Goal: Task Accomplishment & Management: Use online tool/utility

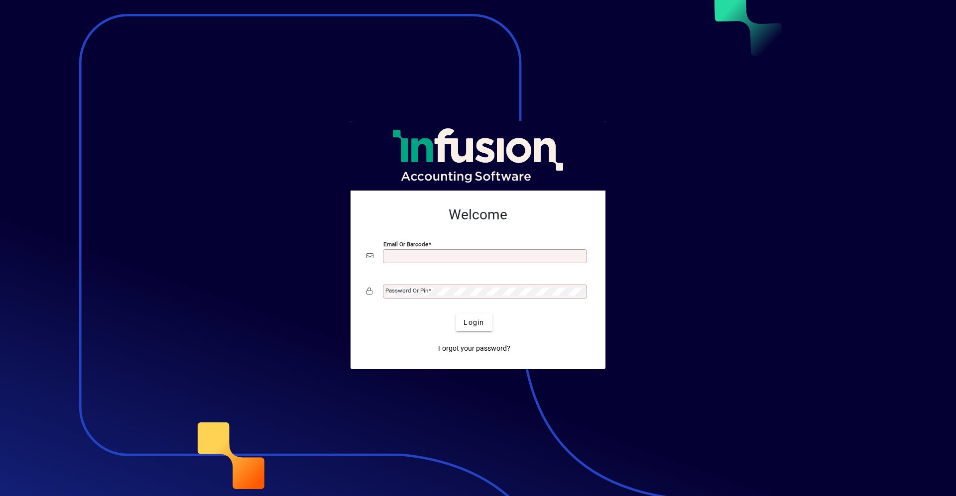
click at [414, 257] on input "Email or Barcode" at bounding box center [485, 256] width 201 height 8
type input "**********"
click at [455, 314] on button "Login" at bounding box center [473, 323] width 36 height 18
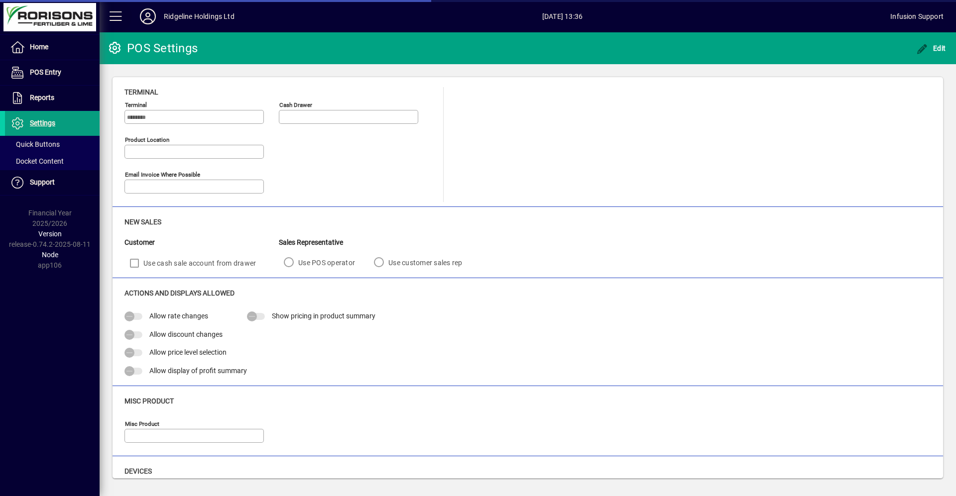
type input "**********"
type input "****"
type input "******"
click at [149, 20] on icon at bounding box center [148, 16] width 20 height 16
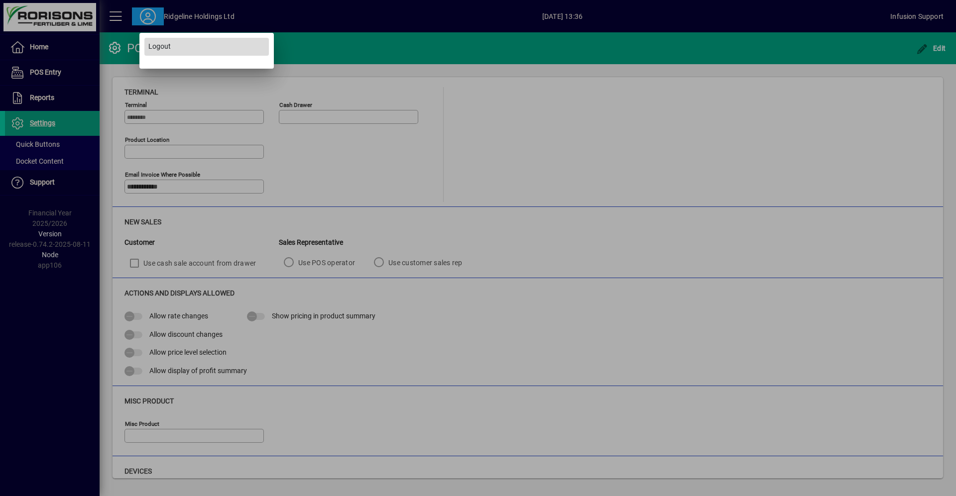
click at [150, 46] on span "Logout" at bounding box center [159, 46] width 22 height 10
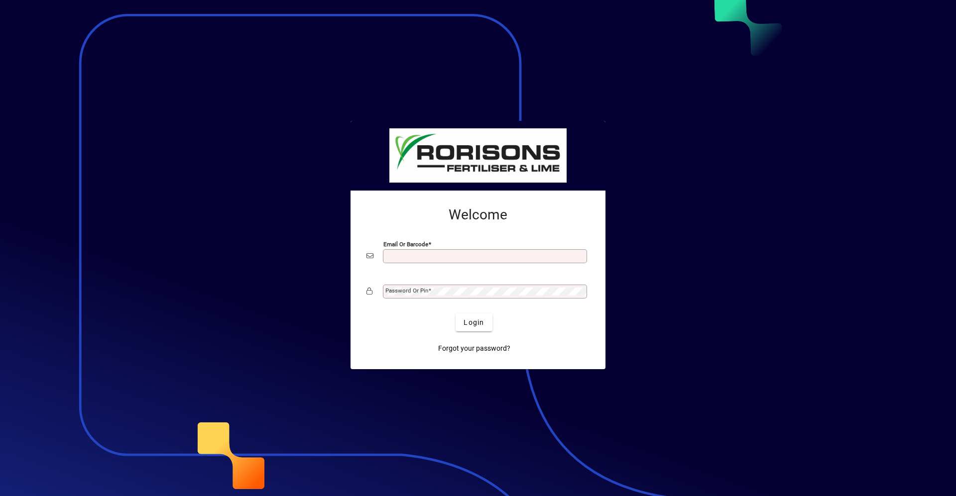
click at [417, 256] on input "Email or Barcode" at bounding box center [485, 256] width 201 height 8
type input "**********"
click at [455, 314] on button "Login" at bounding box center [473, 323] width 36 height 18
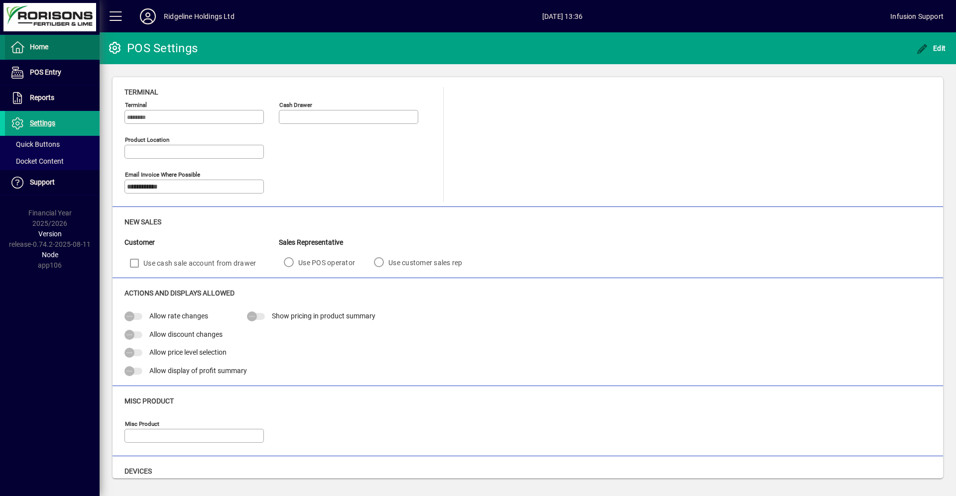
click at [39, 54] on span at bounding box center [52, 47] width 95 height 24
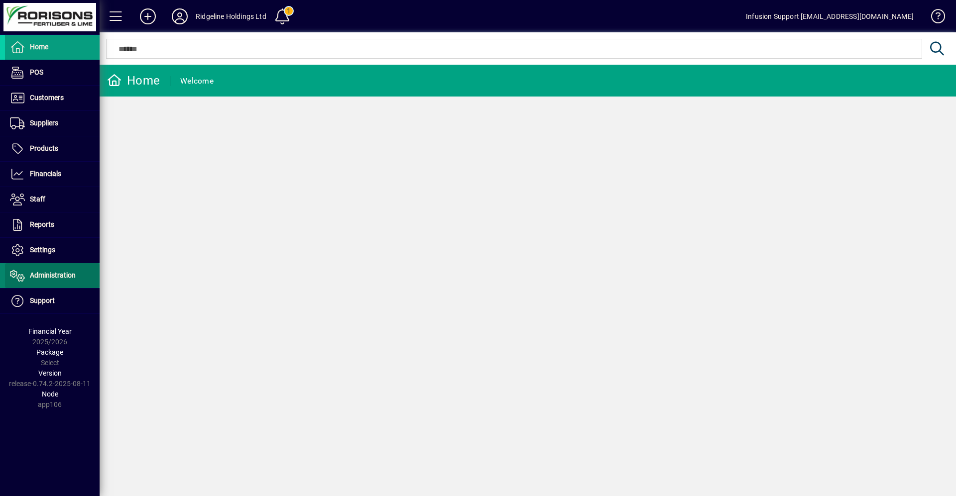
click at [46, 276] on span "Administration" at bounding box center [53, 275] width 46 height 8
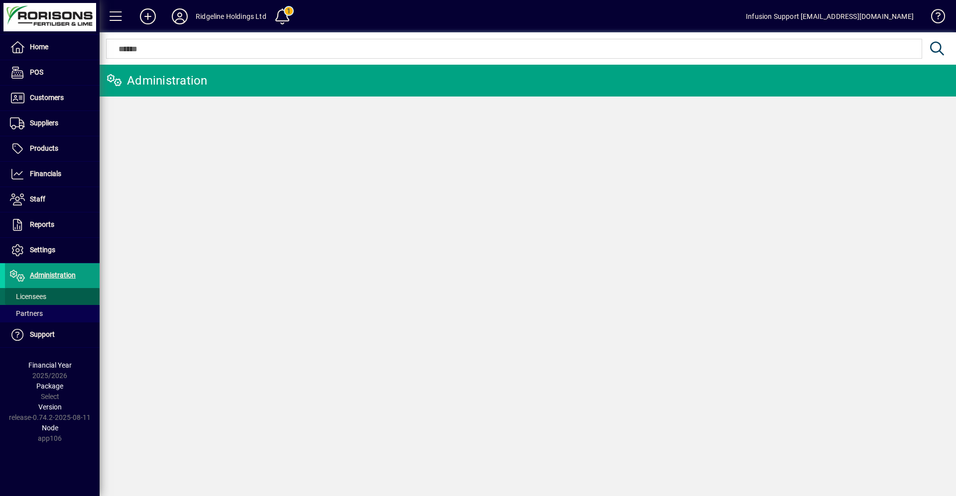
click at [41, 296] on span "Licensees" at bounding box center [28, 297] width 36 height 8
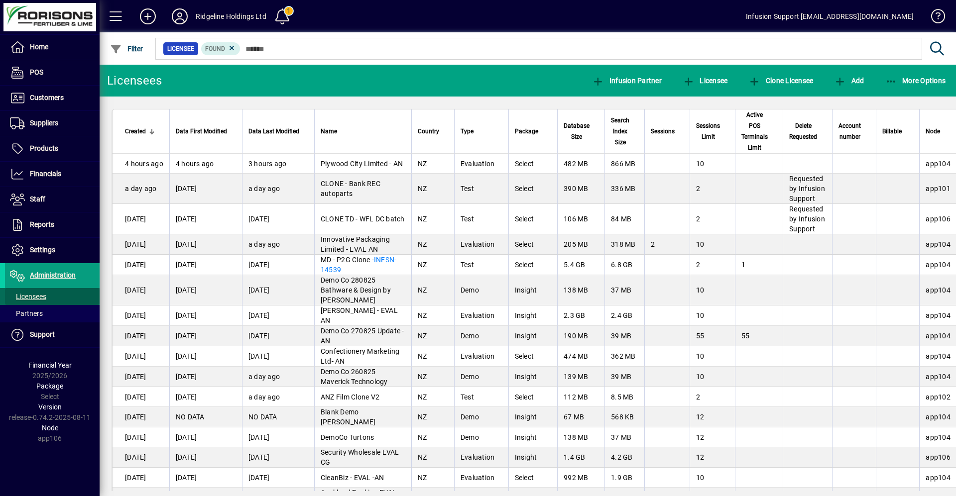
click at [33, 295] on span "Licensees" at bounding box center [28, 297] width 36 height 8
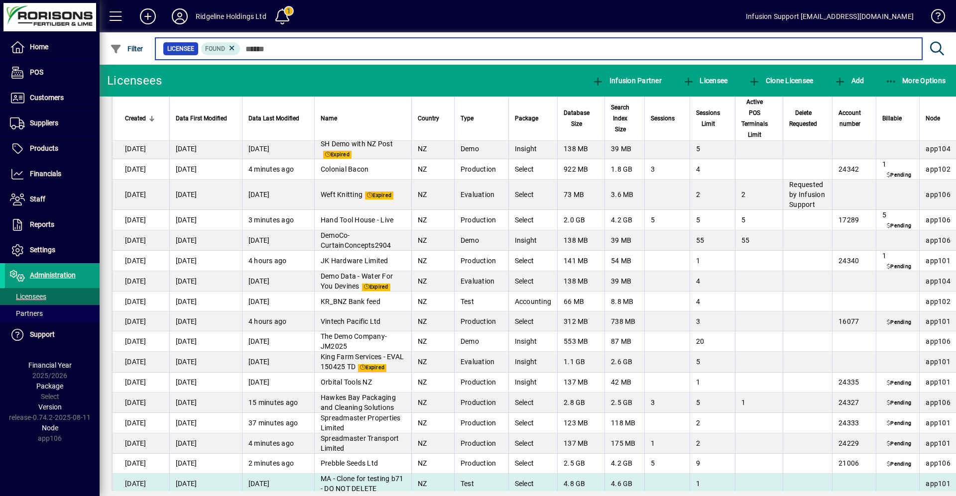
scroll to position [2738, 0]
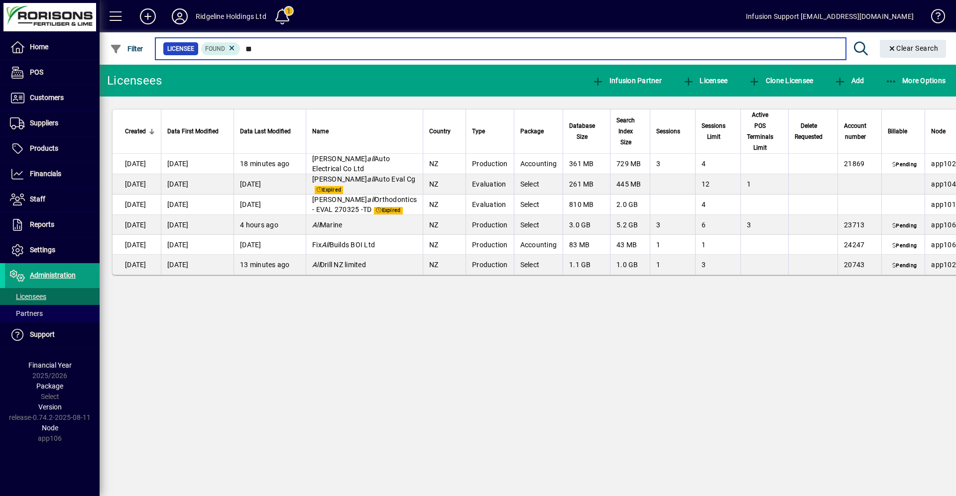
type input "*"
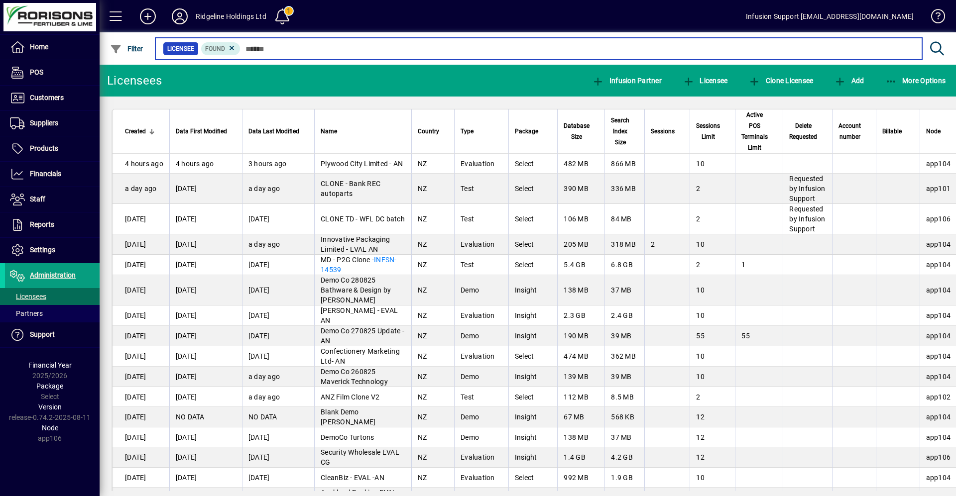
scroll to position [50, 0]
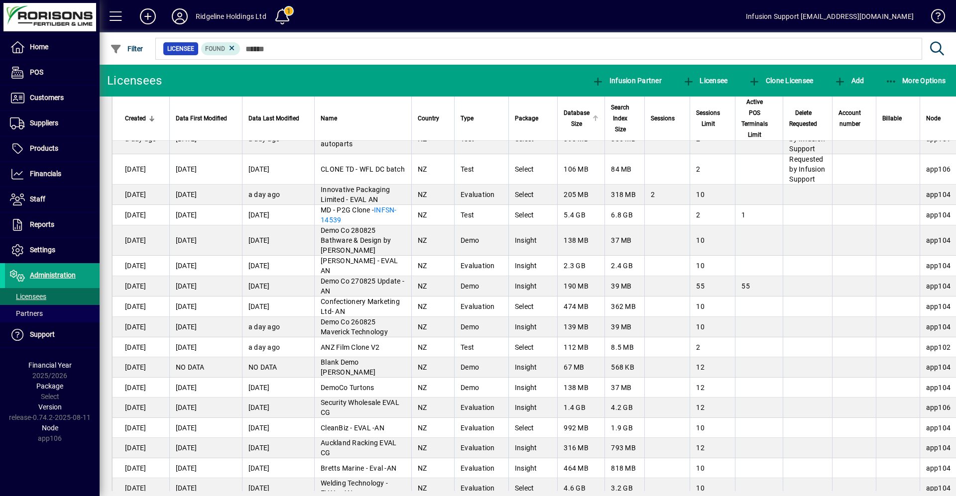
click at [593, 118] on div at bounding box center [595, 118] width 6 height 6
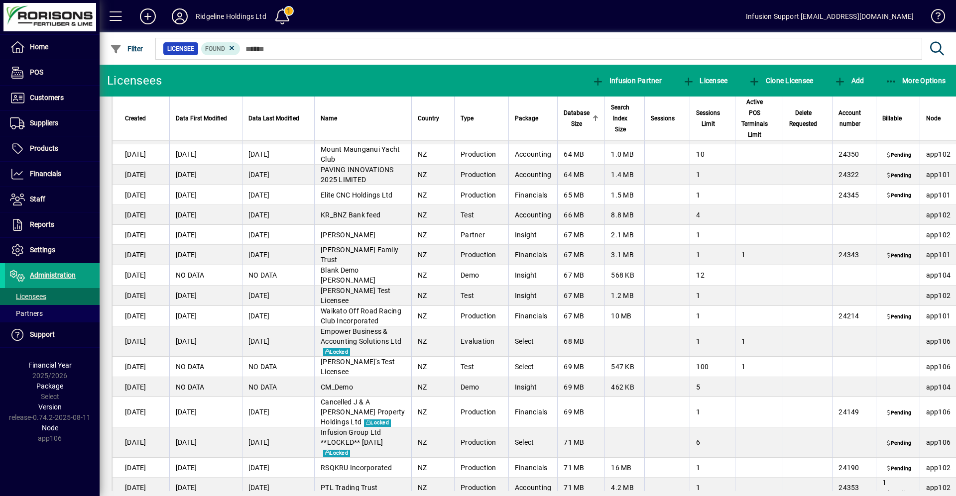
click at [593, 118] on div at bounding box center [595, 118] width 6 height 6
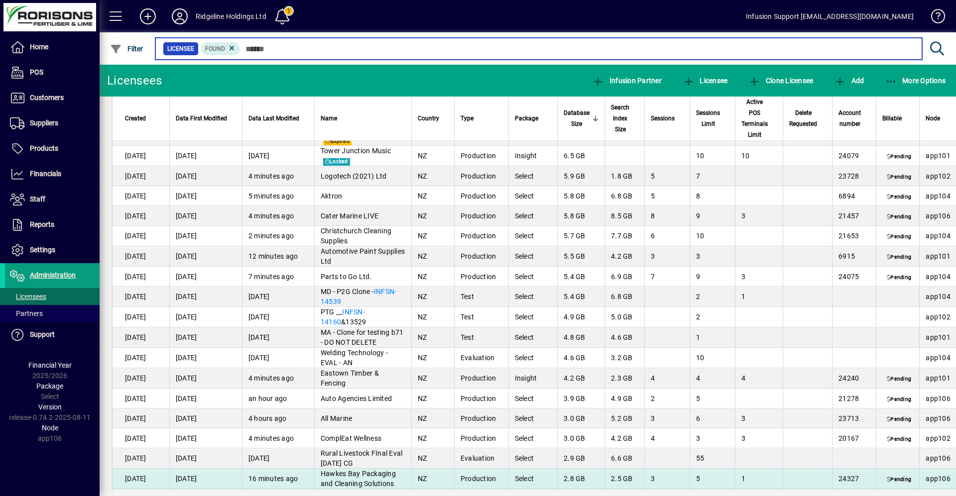
scroll to position [199, 0]
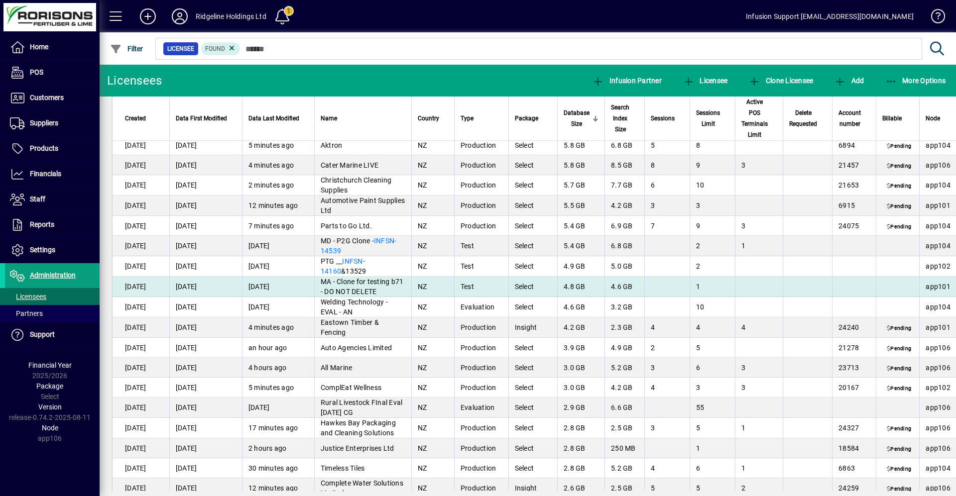
click at [372, 287] on span "MA - Clone for testing b71 - DO NOT DELETE" at bounding box center [362, 287] width 83 height 18
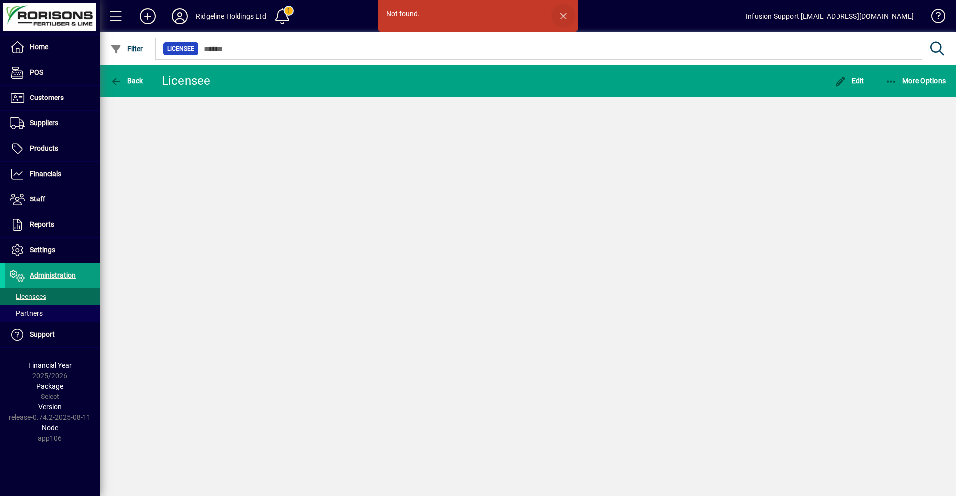
click at [563, 15] on span "button" at bounding box center [563, 16] width 24 height 24
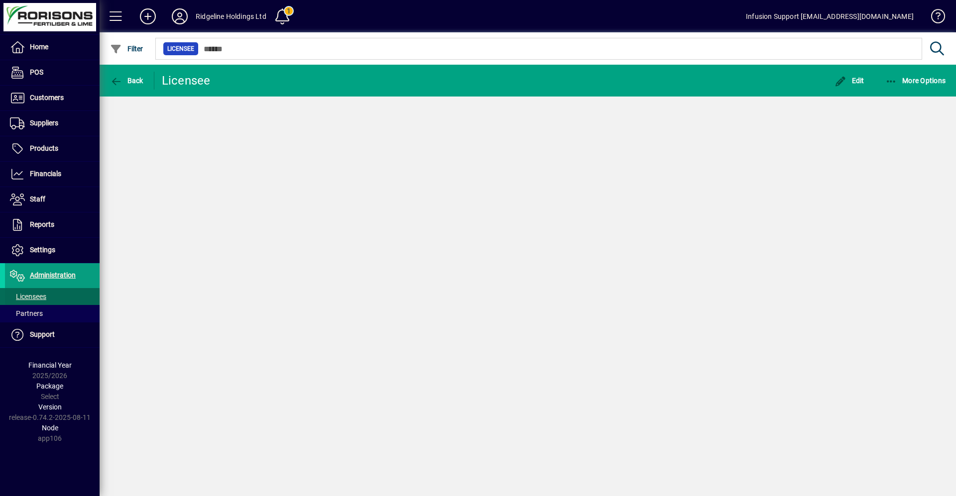
click at [51, 293] on span at bounding box center [52, 297] width 95 height 24
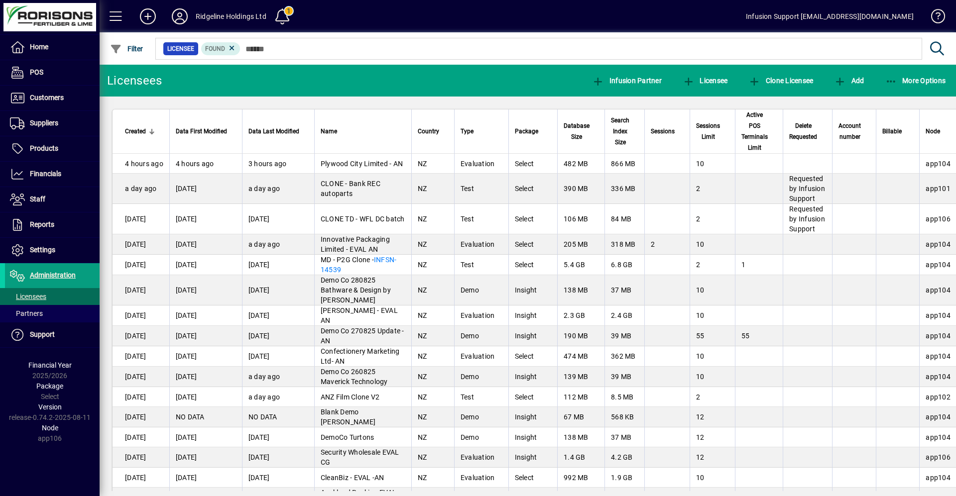
click at [578, 122] on span "Database Size" at bounding box center [576, 131] width 26 height 22
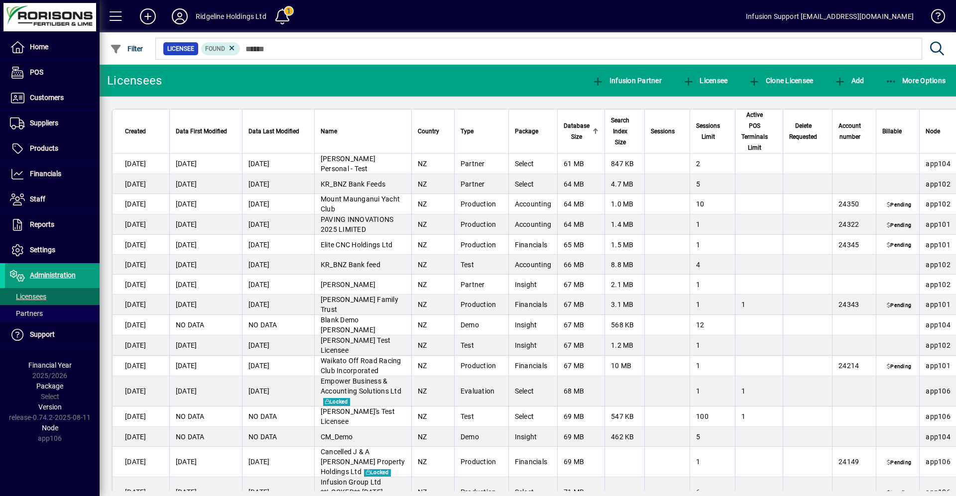
click at [596, 131] on div at bounding box center [595, 131] width 6 height 6
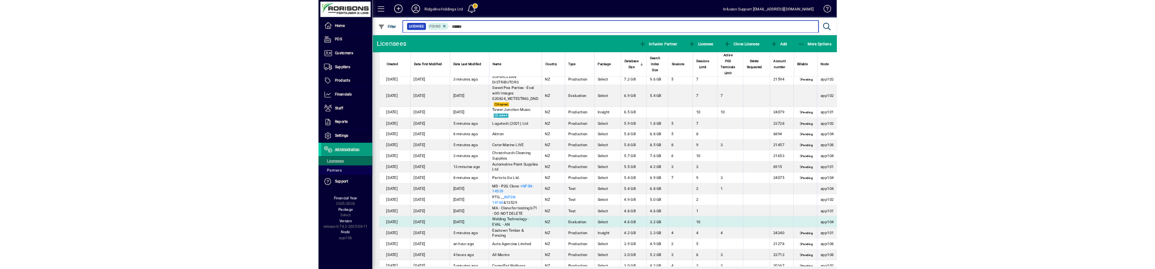
scroll to position [100, 0]
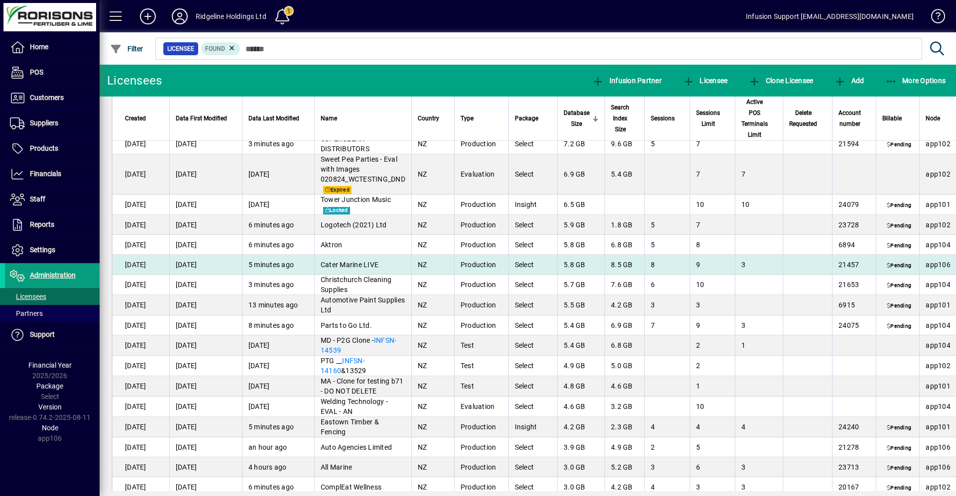
click at [892, 262] on span "Pending" at bounding box center [899, 266] width 28 height 8
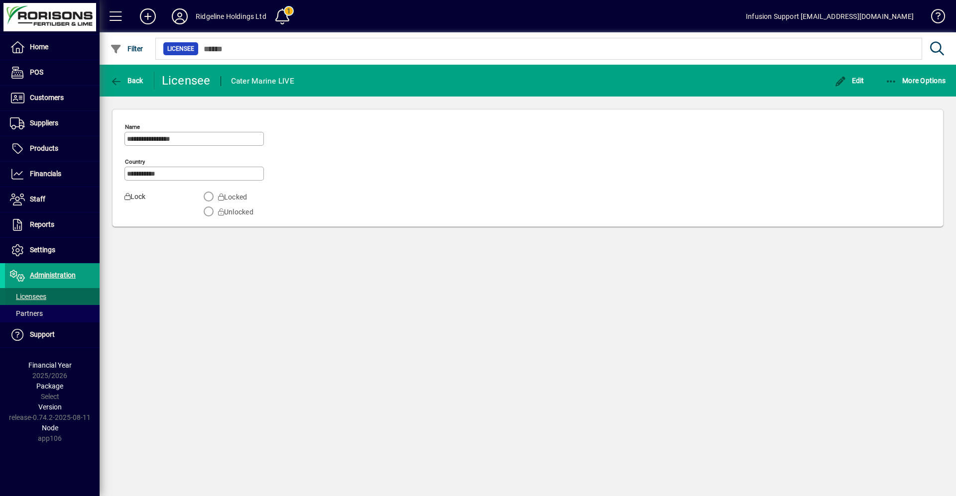
click at [42, 294] on span "Licensees" at bounding box center [28, 297] width 36 height 8
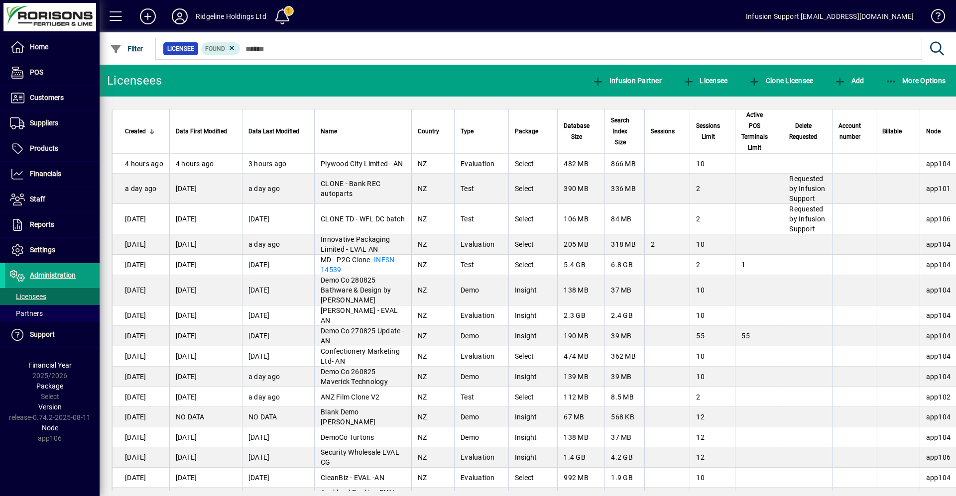
click at [577, 122] on span "Database Size" at bounding box center [576, 131] width 26 height 22
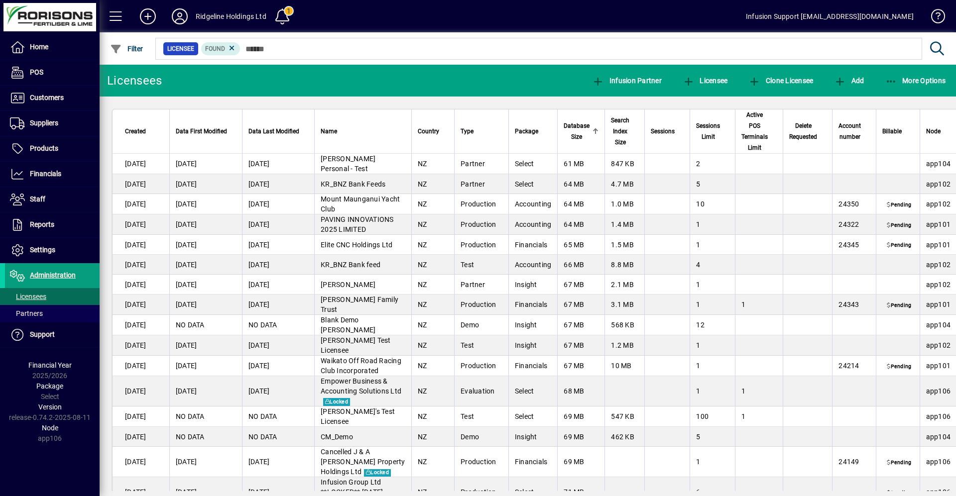
click at [577, 122] on span "Database Size" at bounding box center [576, 131] width 26 height 22
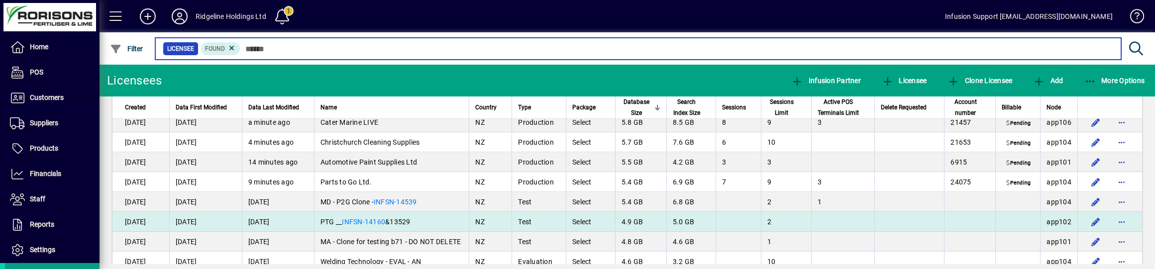
scroll to position [249, 0]
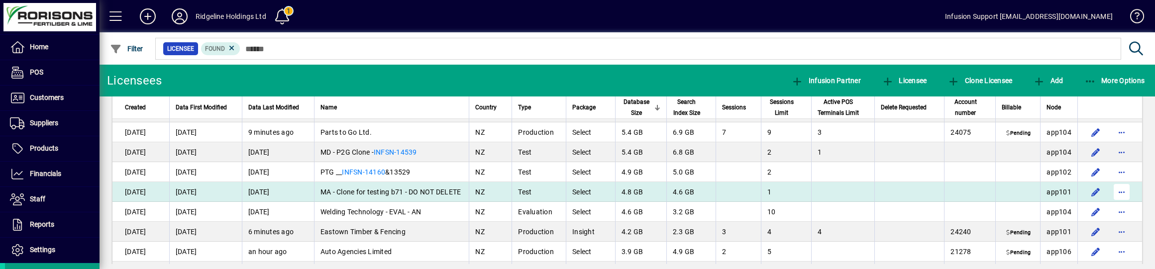
click at [955, 191] on span "button" at bounding box center [1122, 192] width 24 height 24
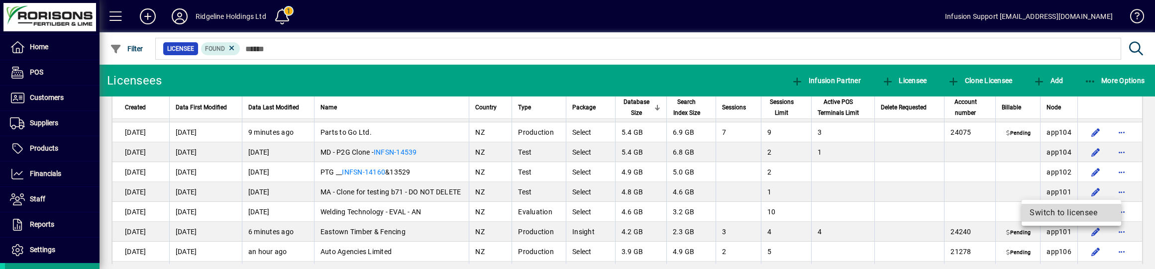
click at [955, 215] on span "Switch to licensee" at bounding box center [1072, 213] width 84 height 12
